Goal: Information Seeking & Learning: Learn about a topic

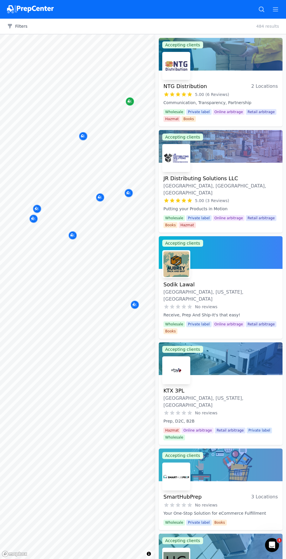
click at [131, 100] on icon "Map marker" at bounding box center [129, 102] width 5 height 4
click at [84, 133] on div "Map marker" at bounding box center [83, 136] width 8 height 8
click at [38, 207] on icon "Map marker" at bounding box center [37, 209] width 5 height 4
click at [34, 218] on icon "Map marker" at bounding box center [32, 218] width 3 height 3
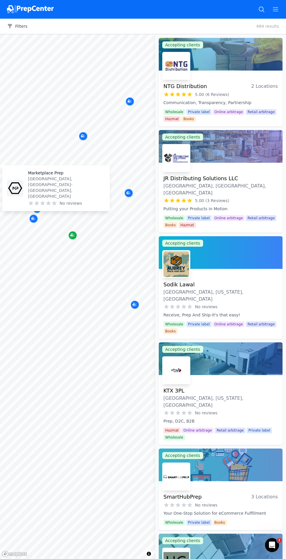
click at [76, 236] on div "Map marker" at bounding box center [72, 235] width 8 height 8
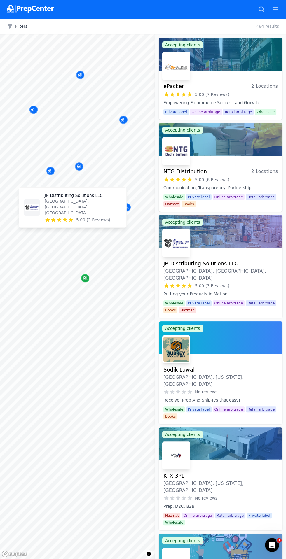
click at [84, 277] on icon "Map marker" at bounding box center [85, 278] width 5 height 6
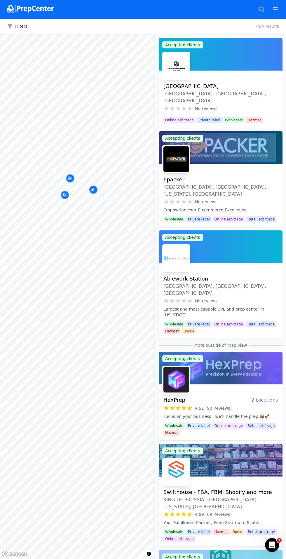
click at [96, 186] on button "Map marker" at bounding box center [93, 190] width 8 height 9
click at [92, 189] on icon "Map marker" at bounding box center [92, 189] width 3 height 3
click at [61, 191] on button "Map marker" at bounding box center [65, 195] width 8 height 9
click at [66, 193] on icon "Map marker" at bounding box center [64, 195] width 5 height 4
click at [98, 186] on div "Ablework Station Dallas, TX, US No reviews" at bounding box center [64, 167] width 107 height 40
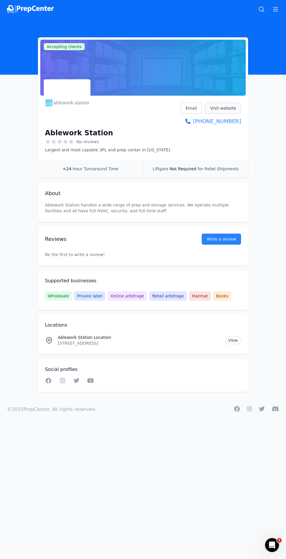
click at [227, 106] on link "Visit website" at bounding box center [223, 108] width 36 height 11
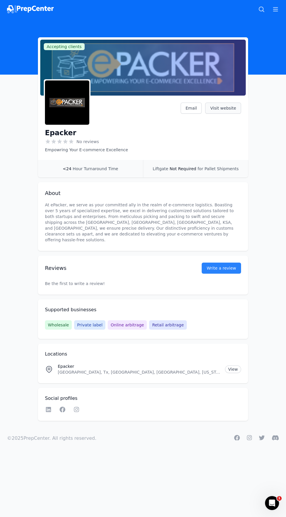
click at [228, 109] on link "Visit website" at bounding box center [223, 108] width 36 height 11
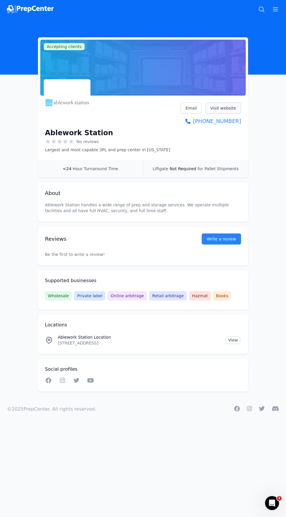
click at [230, 105] on link "Visit website" at bounding box center [223, 108] width 36 height 11
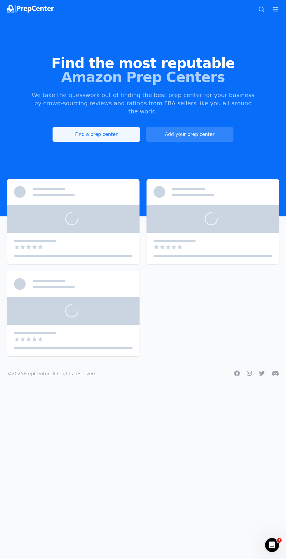
click at [99, 128] on link "Find a prep center" at bounding box center [95, 134] width 87 height 15
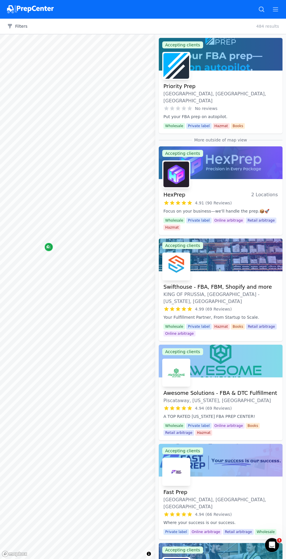
click at [51, 244] on div "Map marker" at bounding box center [49, 247] width 8 height 8
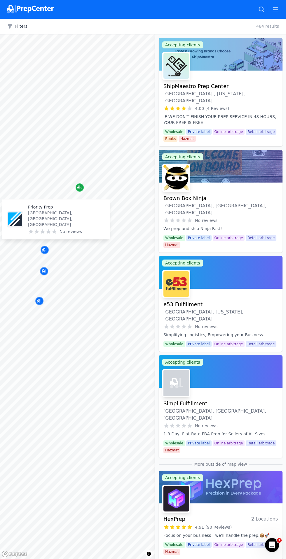
click at [83, 187] on div "Map marker" at bounding box center [79, 187] width 8 height 8
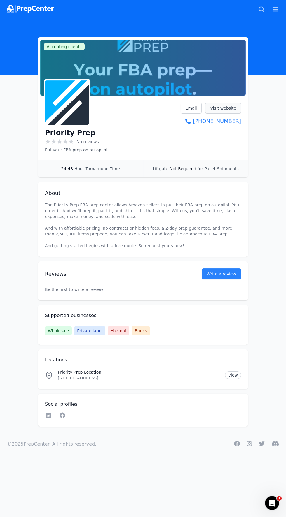
click at [234, 107] on link "Visit website" at bounding box center [223, 108] width 36 height 11
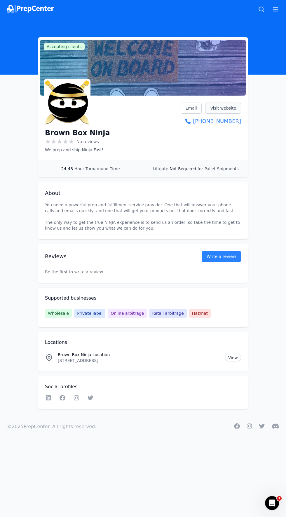
click at [232, 105] on link "Visit website" at bounding box center [223, 108] width 36 height 11
